Goal: Transaction & Acquisition: Purchase product/service

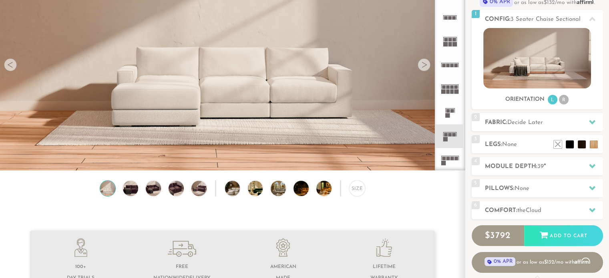
scroll to position [101, 0]
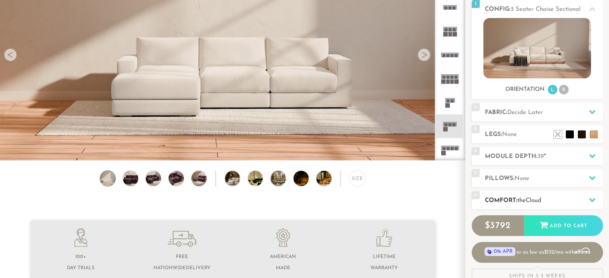
click at [593, 198] on icon at bounding box center [592, 200] width 6 height 6
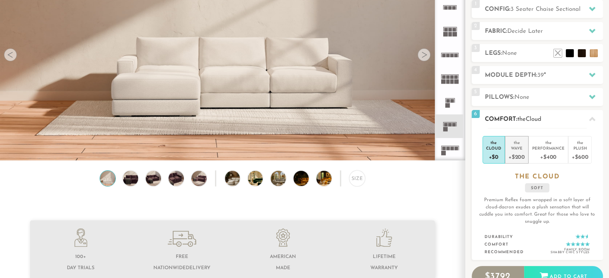
click at [516, 148] on div "Wave" at bounding box center [517, 148] width 16 height 6
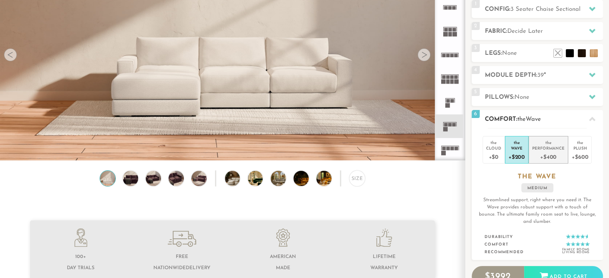
click at [550, 146] on div "Performance" at bounding box center [548, 148] width 32 height 6
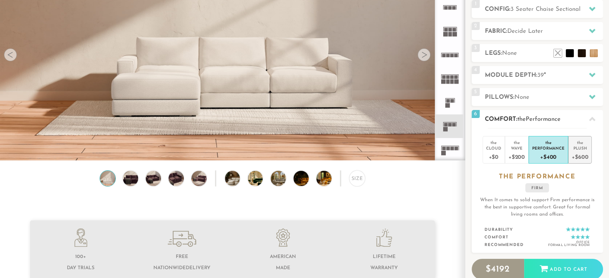
click at [578, 145] on div "the" at bounding box center [580, 141] width 16 height 8
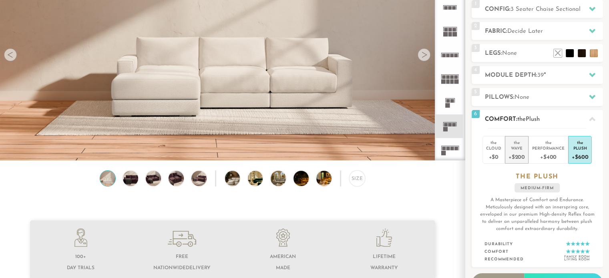
click at [517, 152] on div "+$200" at bounding box center [517, 157] width 16 height 12
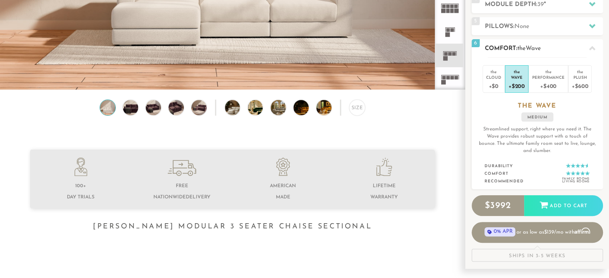
scroll to position [166, 0]
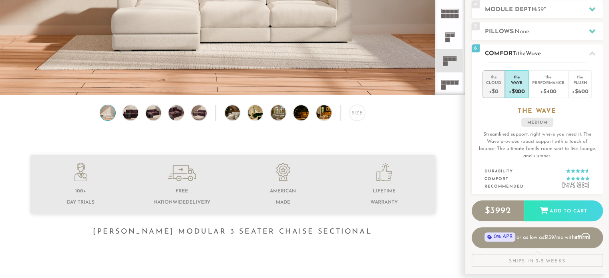
click at [492, 81] on div "Cloud" at bounding box center [493, 83] width 15 height 6
click at [517, 76] on div "the" at bounding box center [517, 76] width 16 height 8
click at [544, 77] on div "the" at bounding box center [548, 76] width 32 height 8
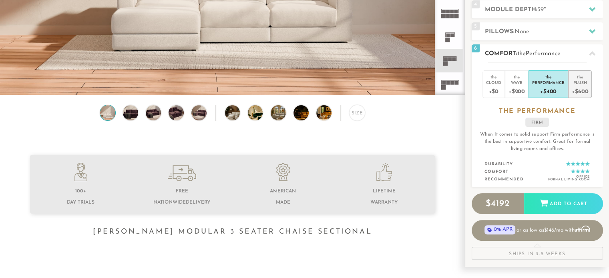
click at [584, 79] on div "the" at bounding box center [580, 76] width 16 height 8
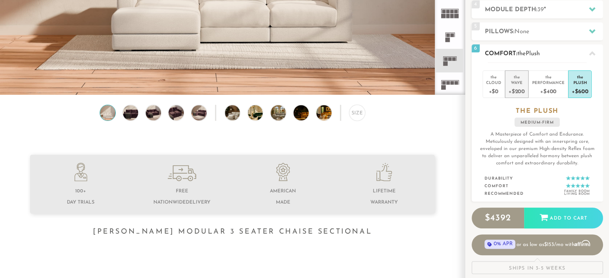
click at [510, 87] on div "+$200" at bounding box center [517, 91] width 16 height 12
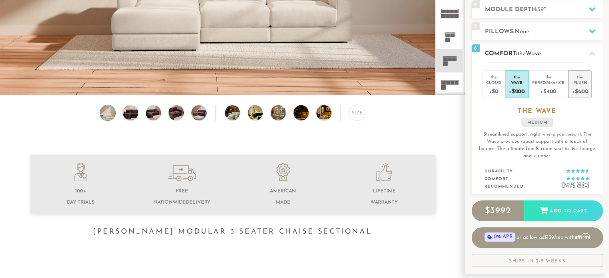
click at [575, 81] on div "Plush" at bounding box center [580, 83] width 16 height 6
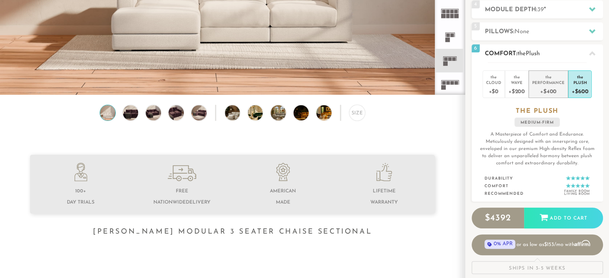
click at [554, 81] on div "Performance" at bounding box center [548, 83] width 32 height 6
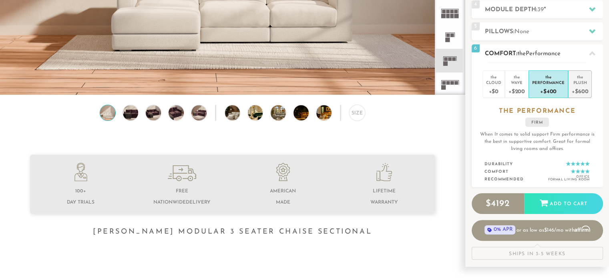
click at [577, 76] on div "the" at bounding box center [580, 76] width 16 height 8
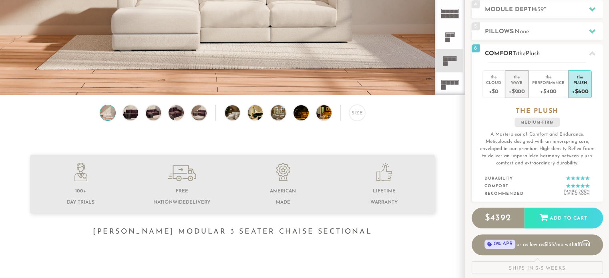
click at [524, 85] on div "Wave" at bounding box center [517, 83] width 16 height 6
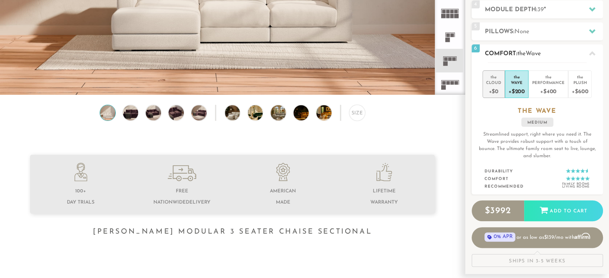
click at [495, 86] on div "+$0" at bounding box center [493, 91] width 15 height 12
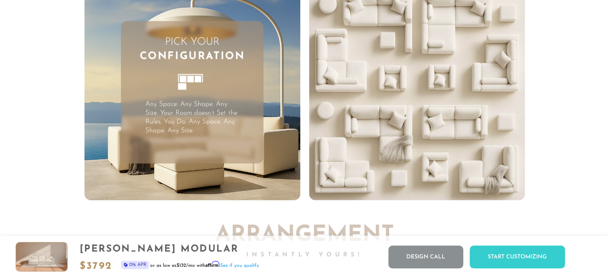
scroll to position [2070, 0]
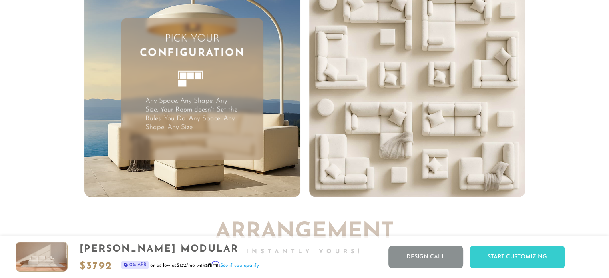
click at [189, 86] on icon at bounding box center [193, 83] width 44 height 44
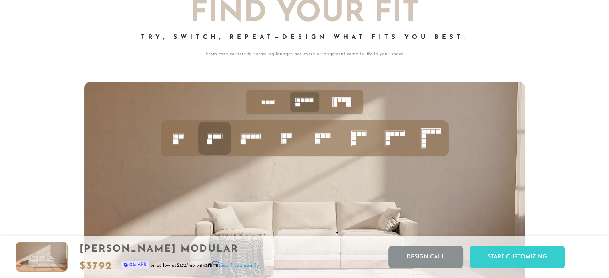
scroll to position [3120, 0]
click at [214, 141] on icon at bounding box center [214, 138] width 27 height 27
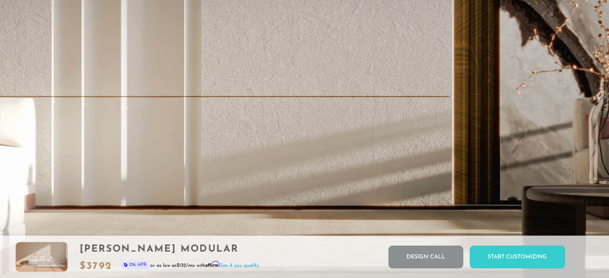
scroll to position [0, 0]
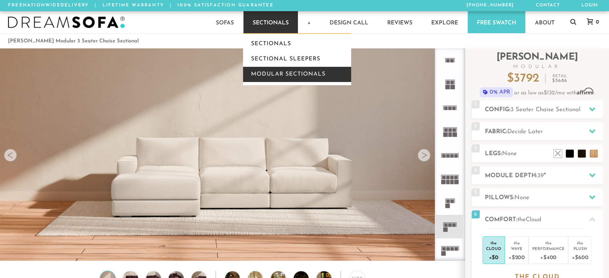
click at [274, 71] on link "Modular Sectionals" at bounding box center [297, 74] width 108 height 15
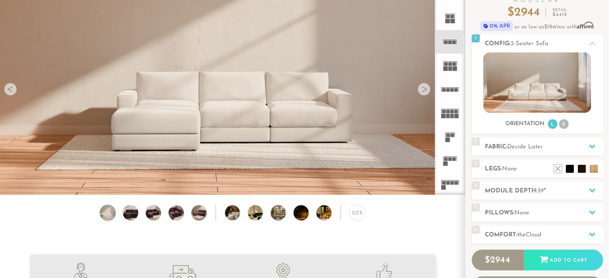
scroll to position [35, 0]
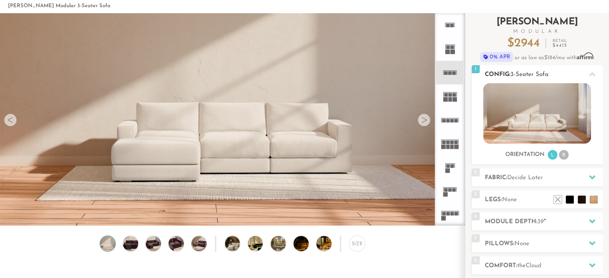
click at [563, 155] on li "R" at bounding box center [564, 155] width 10 height 10
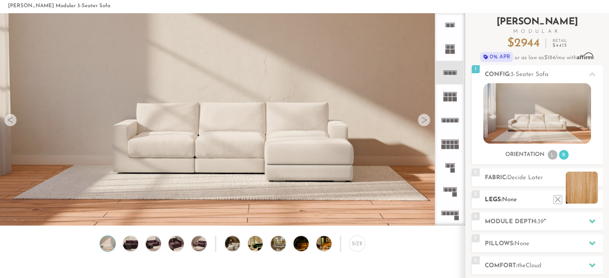
click at [593, 198] on li at bounding box center [582, 188] width 32 height 32
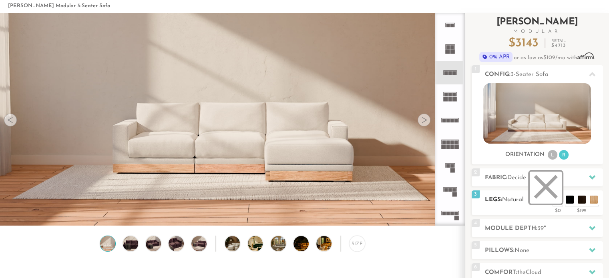
click at [552, 198] on li at bounding box center [546, 188] width 32 height 32
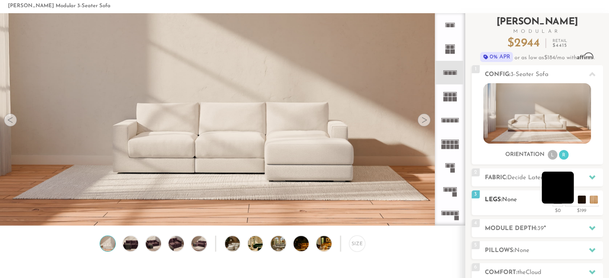
click at [569, 200] on li at bounding box center [558, 188] width 32 height 32
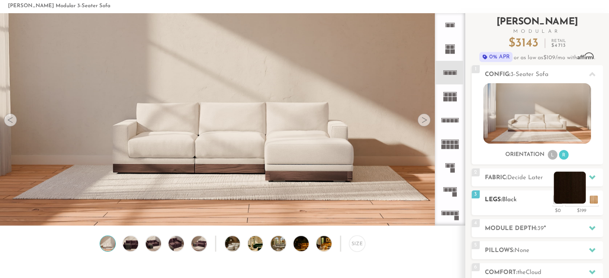
click at [578, 202] on li at bounding box center [570, 188] width 32 height 32
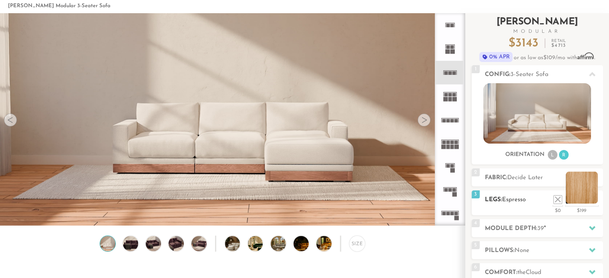
click at [592, 197] on li at bounding box center [582, 188] width 32 height 32
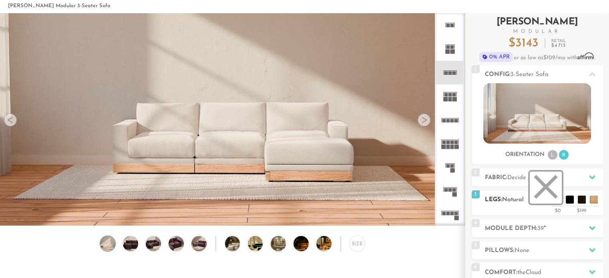
click at [556, 199] on li at bounding box center [546, 188] width 32 height 32
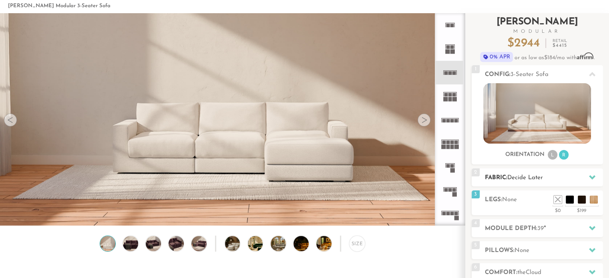
click at [543, 179] on span "Decide Later" at bounding box center [526, 178] width 36 height 6
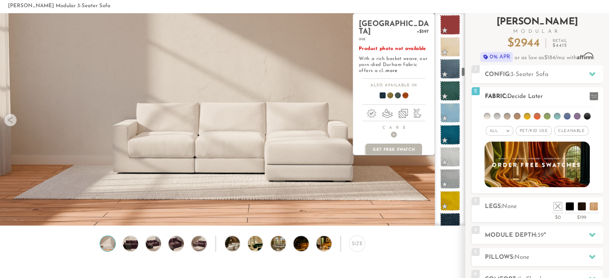
scroll to position [1212, 0]
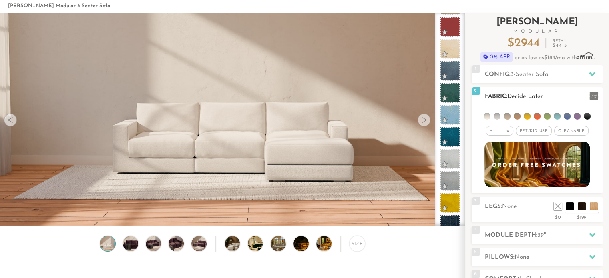
click at [573, 129] on span "Cleanable x" at bounding box center [571, 131] width 34 height 10
click at [525, 131] on span "Pet/Kid Use x" at bounding box center [531, 131] width 36 height 10
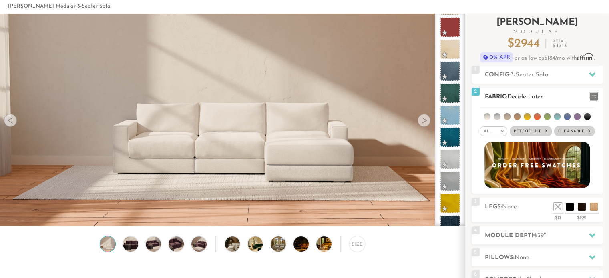
click at [574, 130] on span "Cleanable x" at bounding box center [574, 132] width 40 height 10
click at [541, 133] on span "Pet/Kid Use x" at bounding box center [534, 132] width 42 height 10
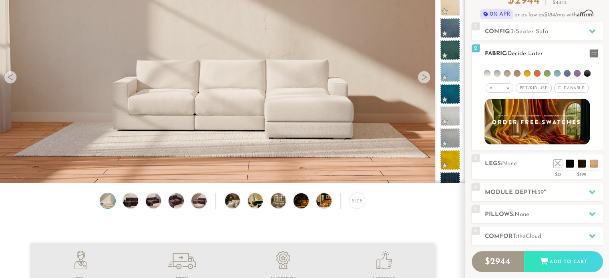
scroll to position [77, 0]
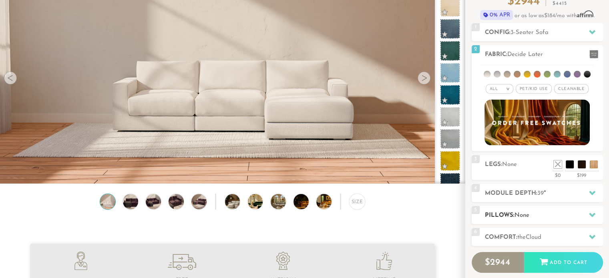
click at [594, 214] on icon at bounding box center [592, 215] width 6 height 4
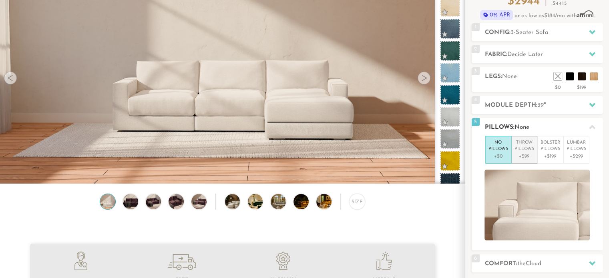
click at [527, 145] on p "Throw Pillows" at bounding box center [525, 146] width 20 height 13
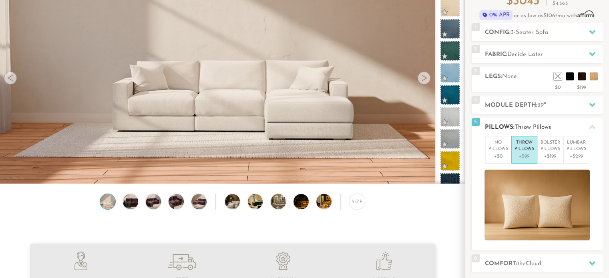
click at [527, 145] on p "Throw Pillows" at bounding box center [525, 146] width 20 height 13
click at [546, 145] on p "Bolster Pillows" at bounding box center [551, 146] width 20 height 13
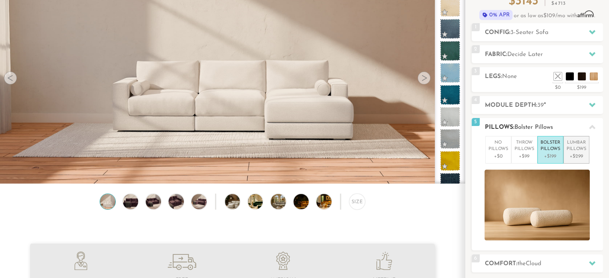
click at [575, 146] on p "Lumbar Pillows" at bounding box center [577, 146] width 20 height 13
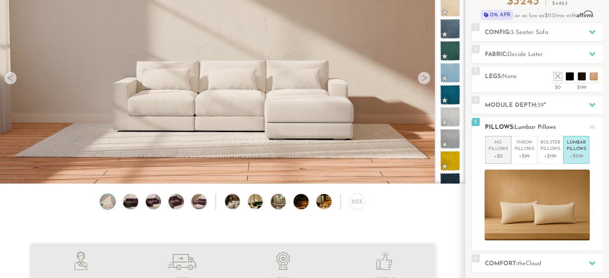
click at [498, 149] on p "No Pillows" at bounding box center [499, 146] width 20 height 13
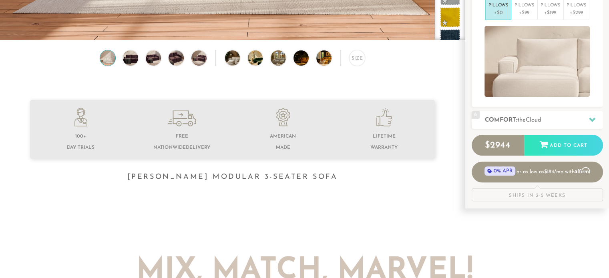
scroll to position [218, 0]
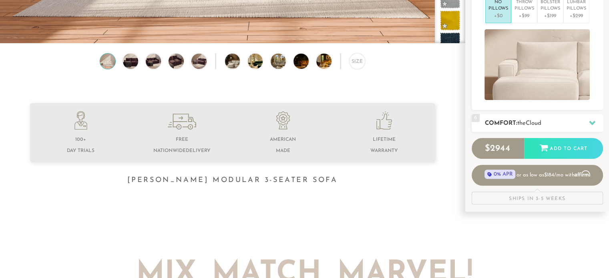
click at [594, 123] on icon at bounding box center [592, 123] width 6 height 6
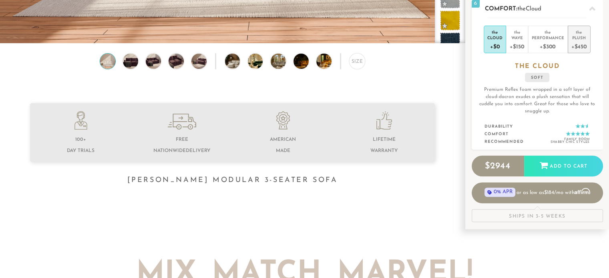
click at [577, 38] on div "Plush" at bounding box center [580, 38] width 16 height 6
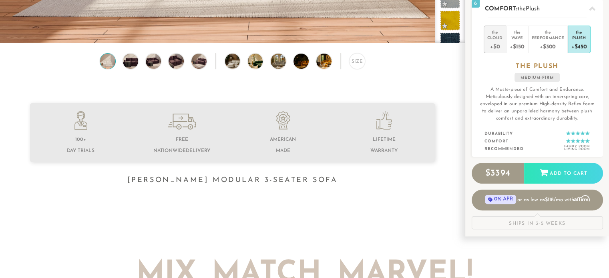
click at [492, 40] on div "Cloud" at bounding box center [495, 38] width 15 height 6
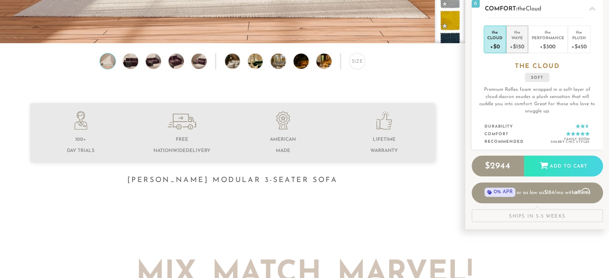
click at [520, 35] on div "Wave" at bounding box center [517, 38] width 14 height 6
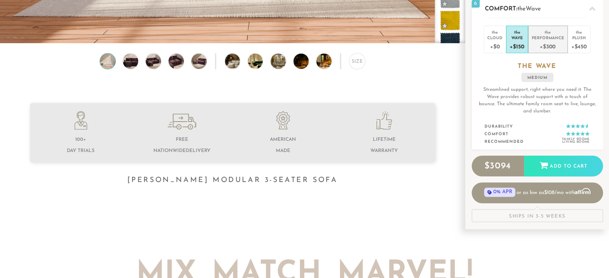
click at [553, 33] on div "the" at bounding box center [548, 31] width 32 height 8
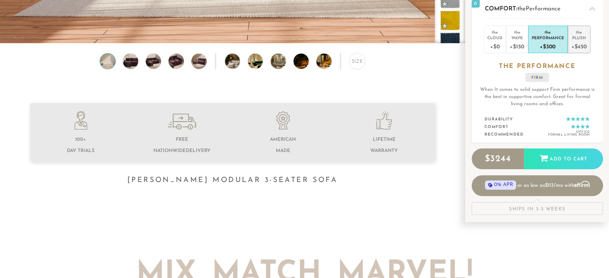
click at [584, 33] on div "the" at bounding box center [580, 31] width 16 height 8
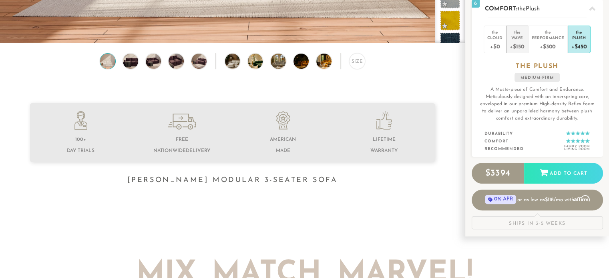
click at [516, 34] on div "the" at bounding box center [517, 31] width 14 height 8
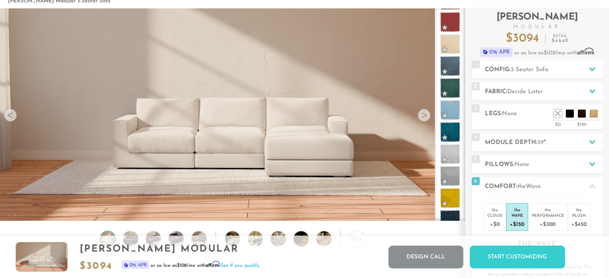
scroll to position [38, 0]
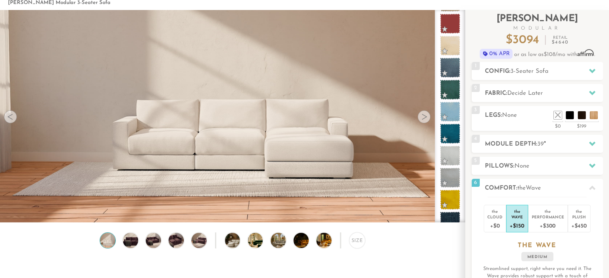
click at [425, 113] on div at bounding box center [424, 117] width 13 height 13
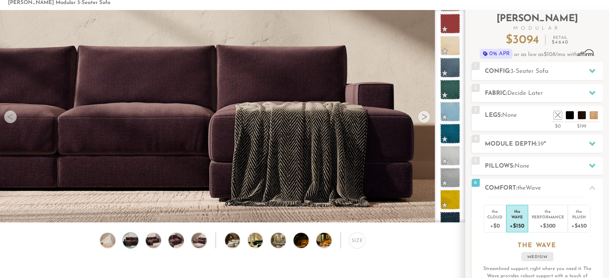
click at [425, 113] on div at bounding box center [424, 117] width 13 height 13
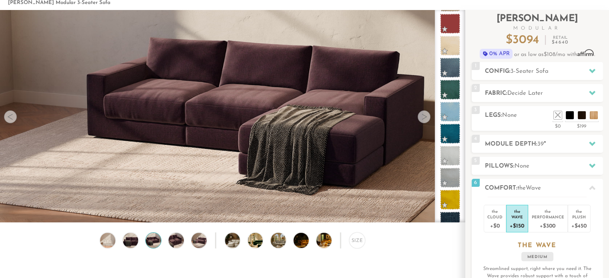
click at [425, 113] on div at bounding box center [424, 117] width 13 height 13
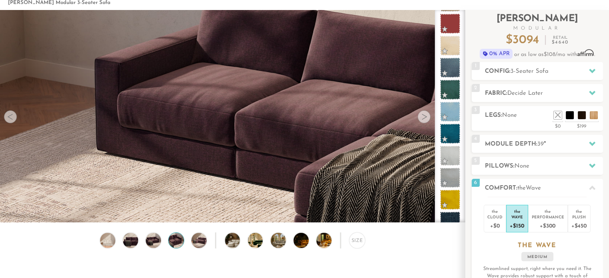
click at [425, 113] on div at bounding box center [424, 117] width 13 height 13
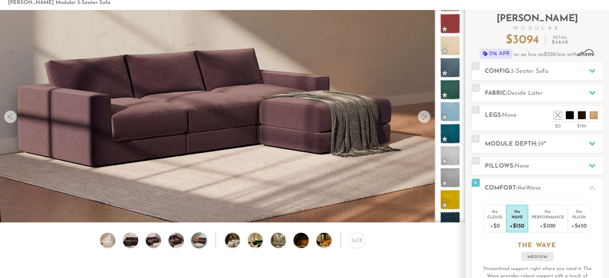
click at [425, 113] on div at bounding box center [424, 117] width 13 height 13
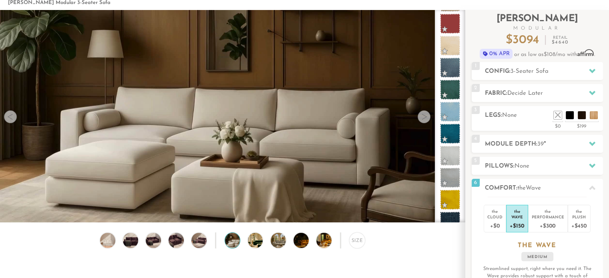
click at [425, 113] on div at bounding box center [424, 117] width 13 height 13
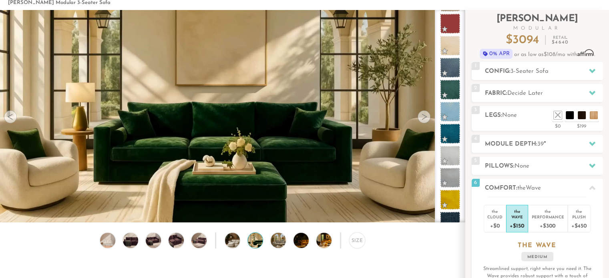
click at [425, 113] on div at bounding box center [424, 117] width 13 height 13
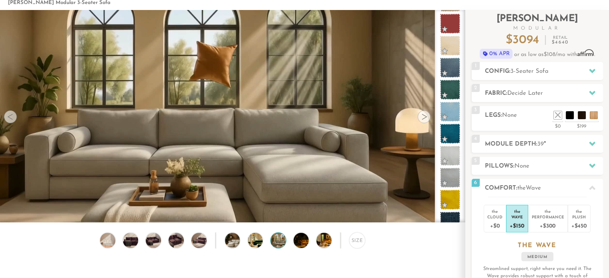
click at [425, 113] on div at bounding box center [424, 117] width 13 height 13
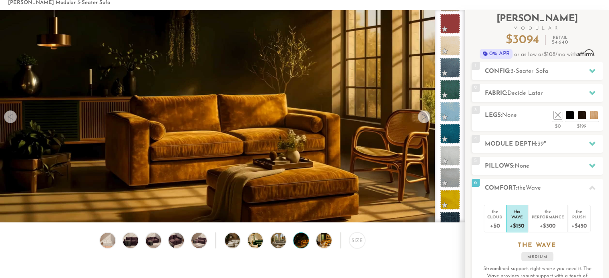
click at [425, 113] on div at bounding box center [424, 117] width 13 height 13
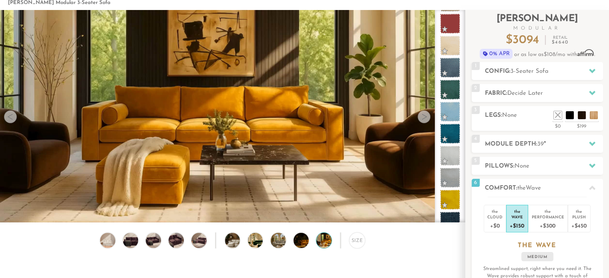
click at [425, 113] on div at bounding box center [424, 117] width 13 height 13
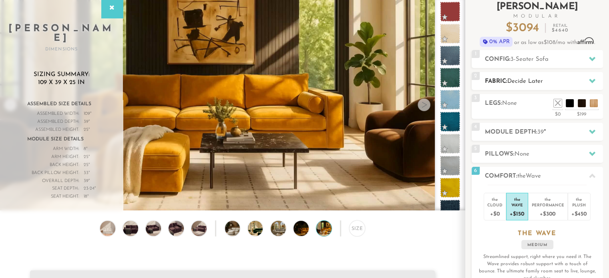
scroll to position [50, 0]
click at [591, 129] on icon at bounding box center [592, 132] width 6 height 6
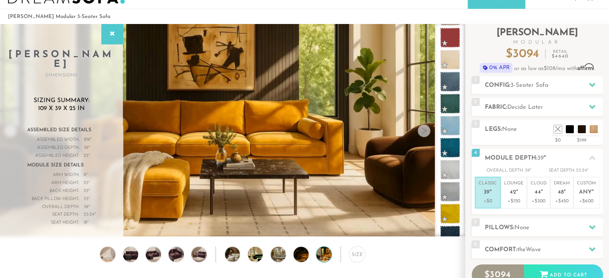
scroll to position [0, 0]
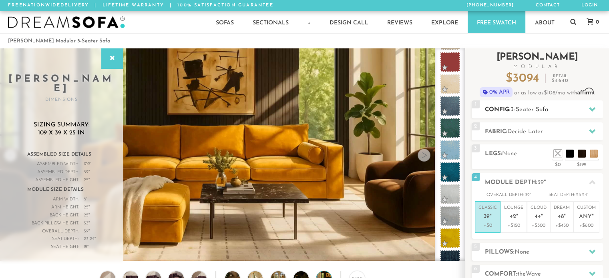
click at [591, 107] on icon at bounding box center [592, 109] width 6 height 6
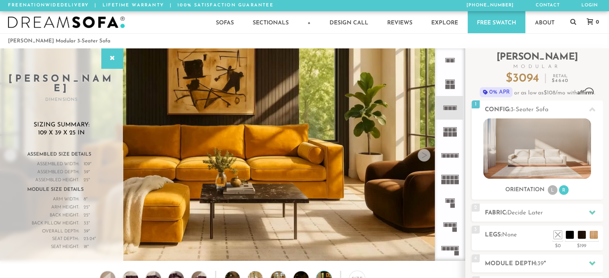
click at [425, 158] on div at bounding box center [424, 155] width 13 height 13
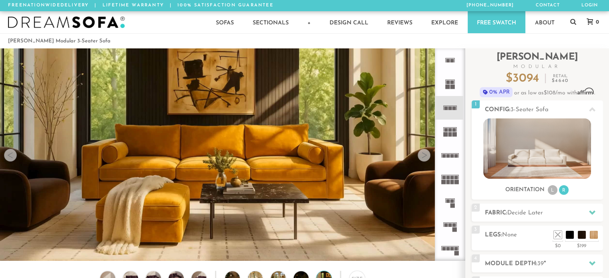
click at [425, 158] on div at bounding box center [424, 155] width 13 height 13
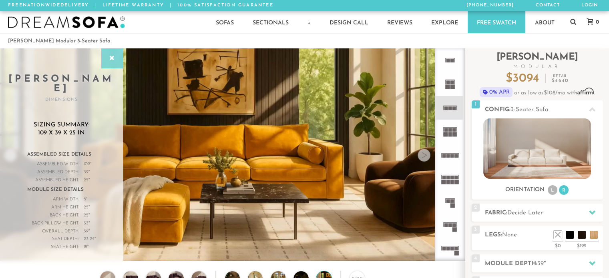
click at [111, 52] on div at bounding box center [112, 58] width 22 height 20
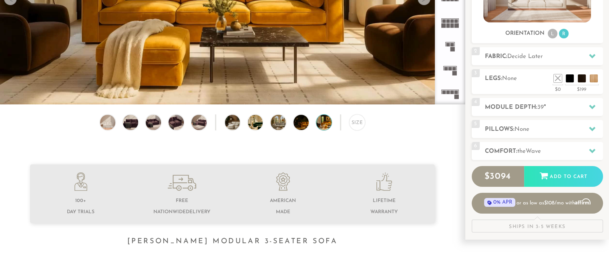
scroll to position [156, 0]
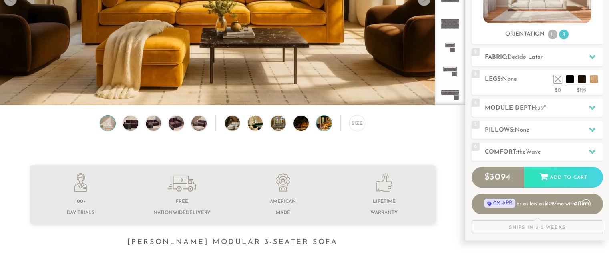
click at [109, 125] on img at bounding box center [108, 123] width 18 height 15
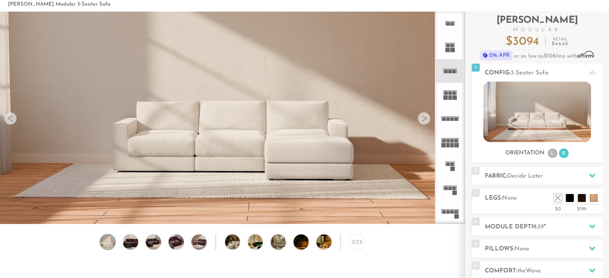
scroll to position [36, 0]
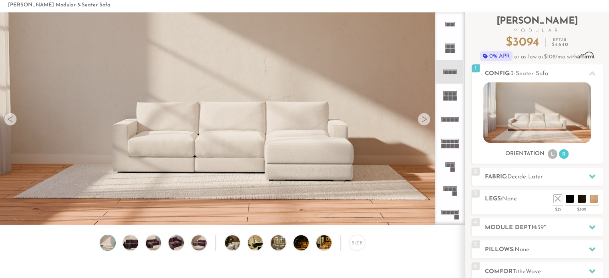
click at [425, 120] on div at bounding box center [424, 119] width 13 height 13
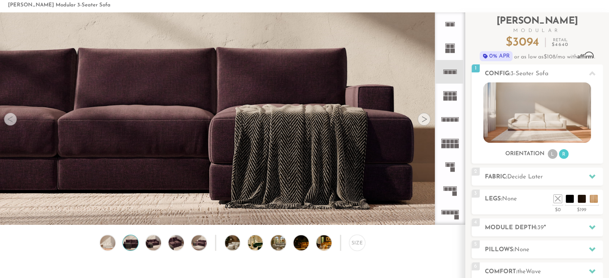
click at [425, 120] on div at bounding box center [424, 119] width 13 height 13
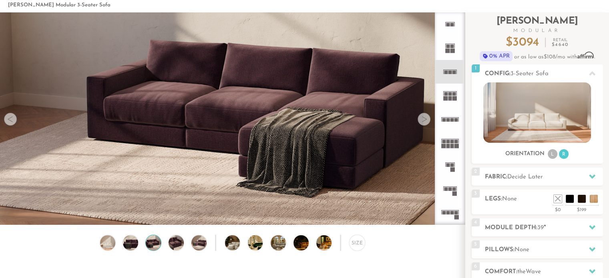
click at [425, 120] on div at bounding box center [424, 119] width 13 height 13
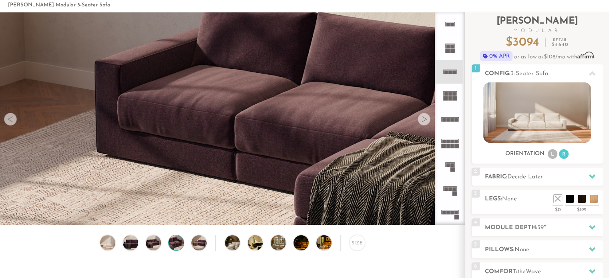
click at [425, 120] on div at bounding box center [424, 119] width 13 height 13
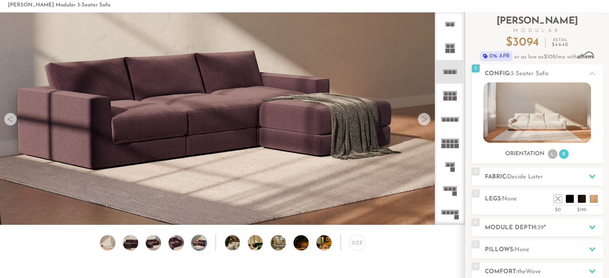
click at [425, 120] on div at bounding box center [424, 119] width 13 height 13
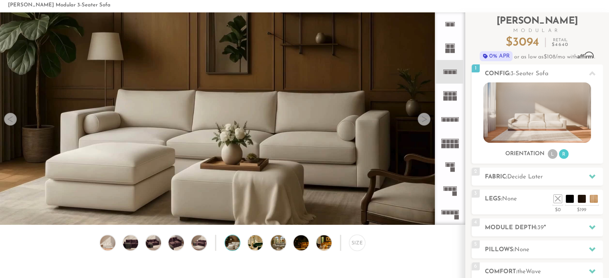
click at [425, 120] on div at bounding box center [424, 119] width 13 height 13
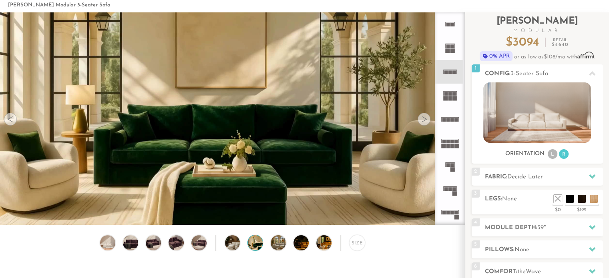
click at [425, 120] on div at bounding box center [424, 119] width 13 height 13
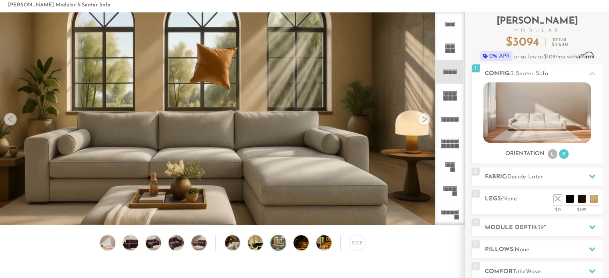
click at [425, 120] on div at bounding box center [424, 119] width 13 height 13
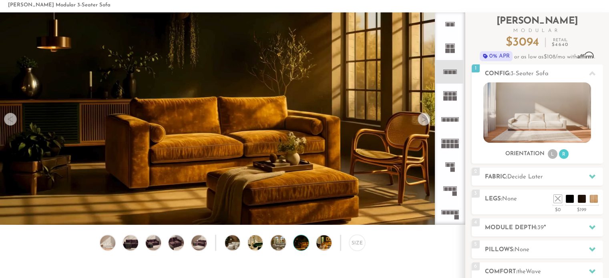
click at [425, 120] on div at bounding box center [424, 119] width 13 height 13
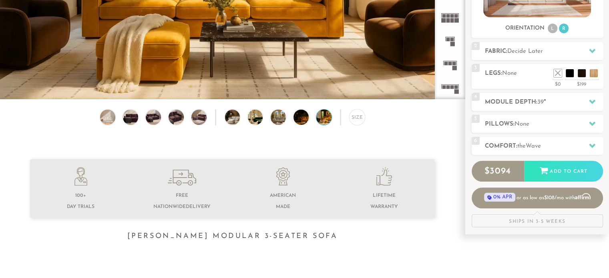
scroll to position [0, 0]
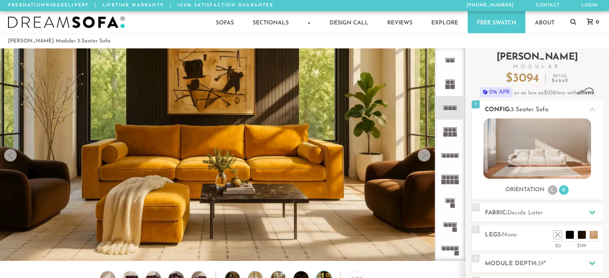
click at [590, 110] on icon at bounding box center [592, 109] width 6 height 4
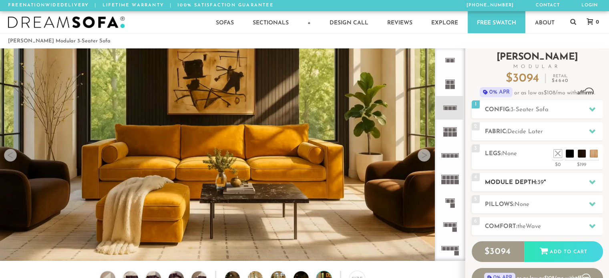
click at [594, 183] on icon at bounding box center [592, 182] width 6 height 6
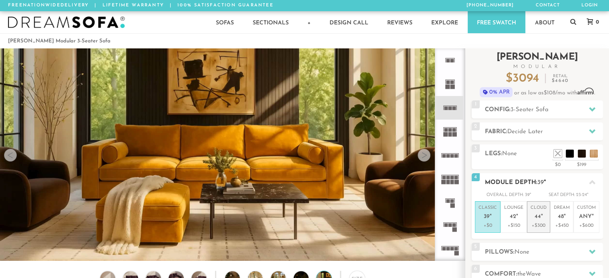
click at [539, 215] on span "44" at bounding box center [538, 217] width 6 height 7
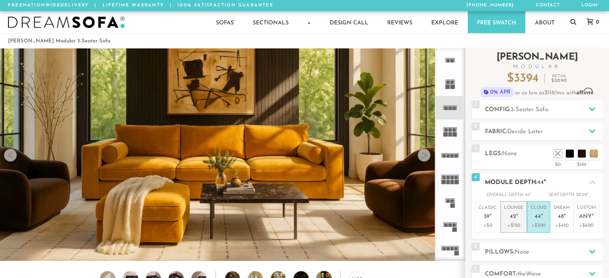
click at [514, 215] on span "42" at bounding box center [513, 217] width 6 height 7
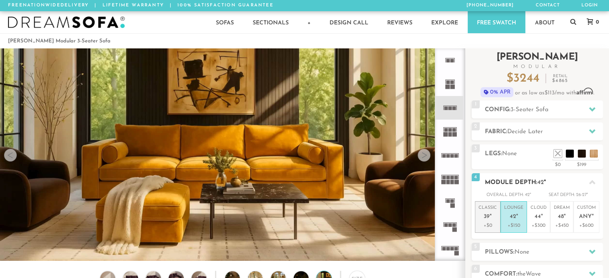
click at [489, 216] on span "39" at bounding box center [487, 217] width 6 height 7
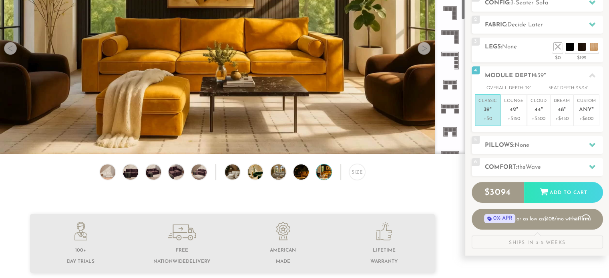
scroll to position [203, 0]
click at [448, 81] on rect at bounding box center [446, 82] width 4 height 4
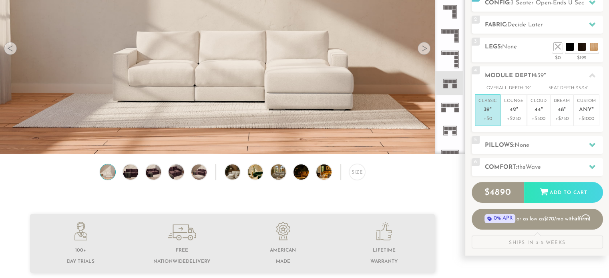
click at [446, 81] on rect at bounding box center [446, 82] width 4 height 4
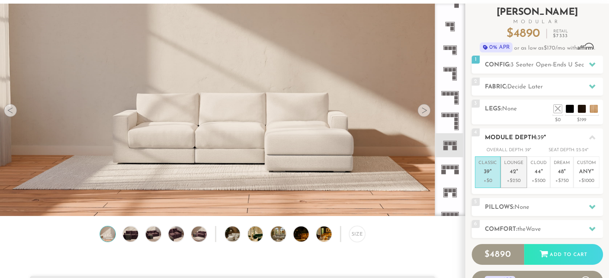
scroll to position [45, 0]
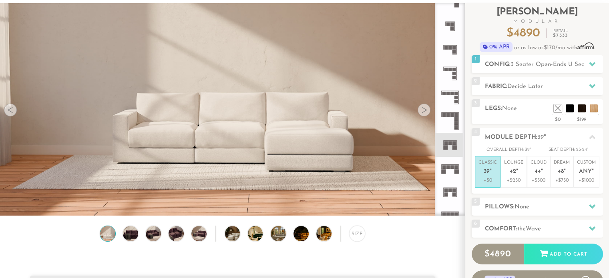
click at [447, 142] on rect at bounding box center [446, 144] width 4 height 4
click at [593, 83] on icon at bounding box center [592, 86] width 6 height 6
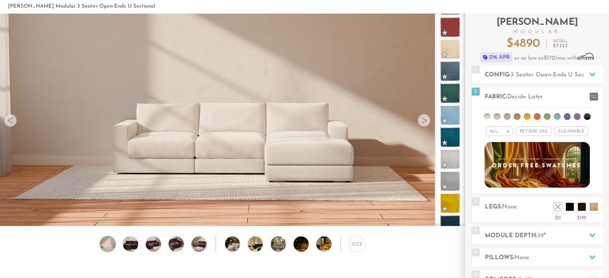
scroll to position [41, 0]
